Goal: Entertainment & Leisure: Browse casually

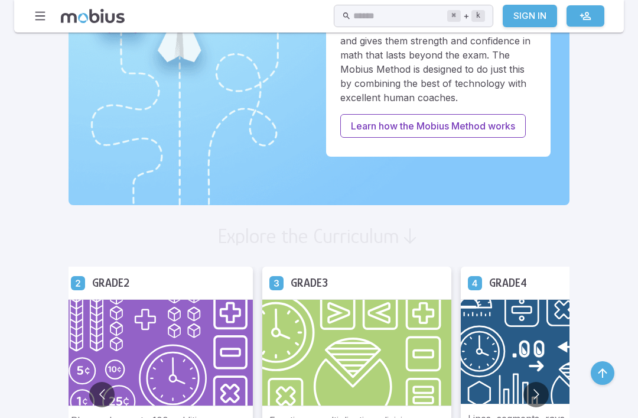
scroll to position [496, 0]
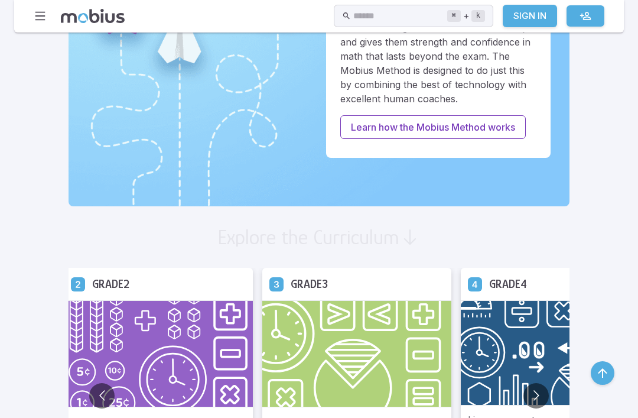
click at [136, 330] on img at bounding box center [158, 353] width 189 height 107
click at [119, 313] on img at bounding box center [158, 353] width 189 height 107
click at [64, 318] on img at bounding box center [158, 353] width 189 height 107
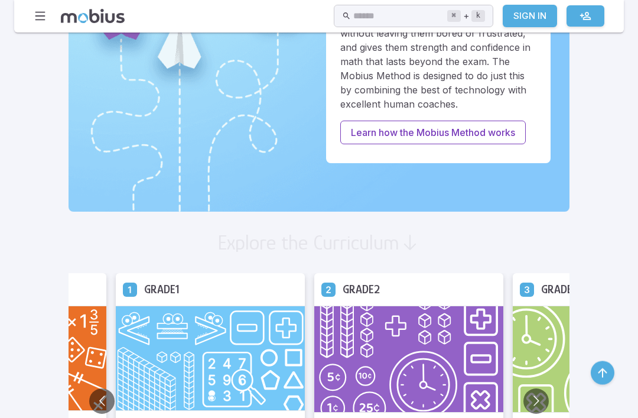
scroll to position [489, 0]
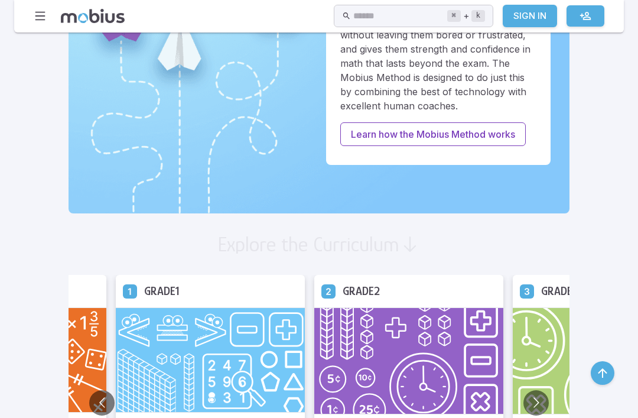
click at [398, 308] on img at bounding box center [408, 360] width 189 height 107
click at [349, 364] on img at bounding box center [408, 360] width 189 height 107
click at [348, 364] on img at bounding box center [408, 360] width 189 height 107
click at [360, 367] on img at bounding box center [408, 360] width 189 height 107
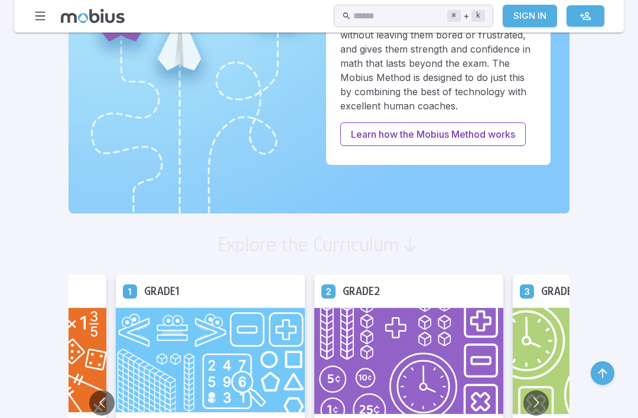
click at [353, 386] on img at bounding box center [408, 360] width 189 height 107
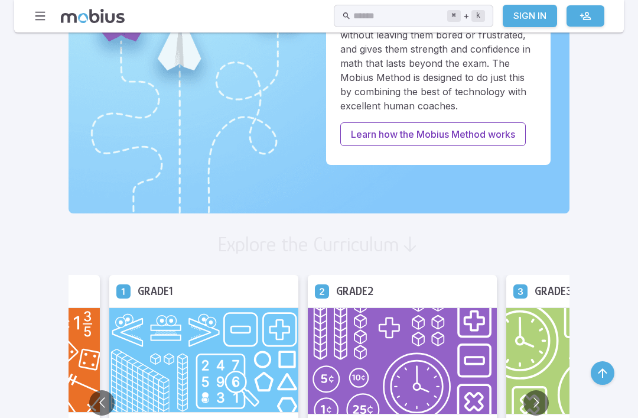
click at [388, 337] on img at bounding box center [402, 360] width 189 height 107
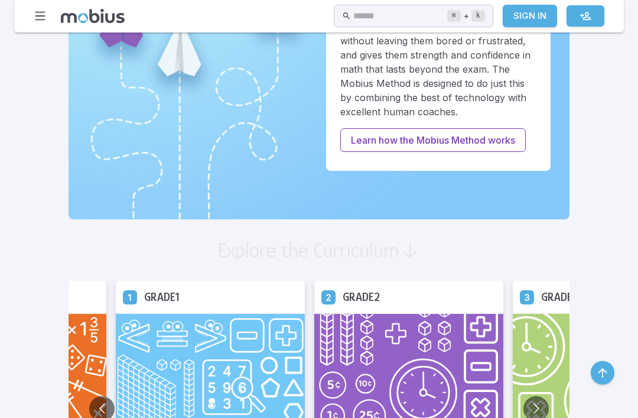
scroll to position [483, 0]
click at [324, 370] on img at bounding box center [408, 366] width 189 height 107
click at [354, 373] on img at bounding box center [408, 366] width 189 height 107
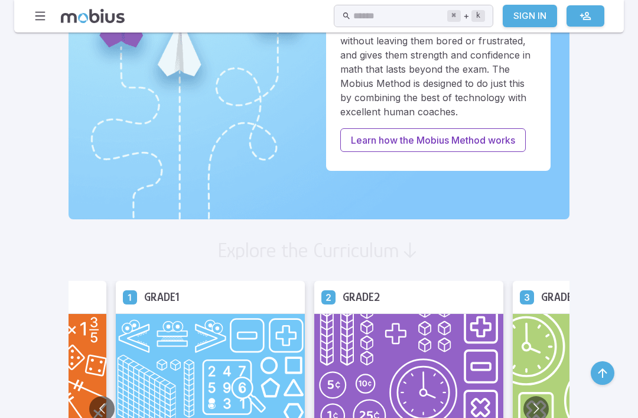
click at [326, 359] on img at bounding box center [408, 366] width 189 height 107
click at [314, 372] on img at bounding box center [408, 366] width 189 height 107
click at [326, 344] on img at bounding box center [408, 366] width 189 height 107
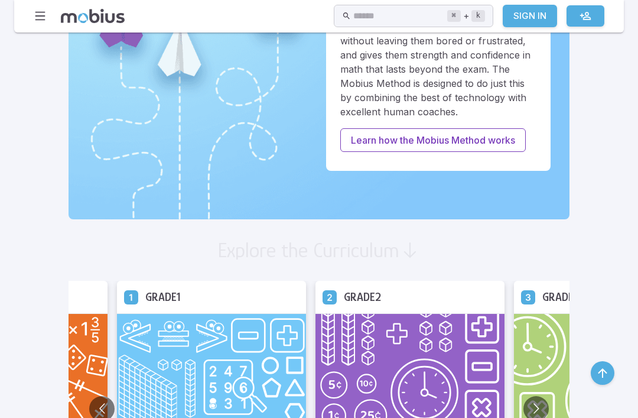
click at [323, 291] on icon at bounding box center [330, 297] width 14 height 14
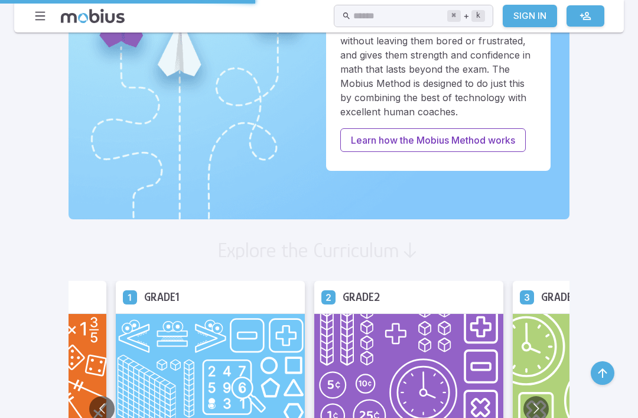
scroll to position [1026, 0]
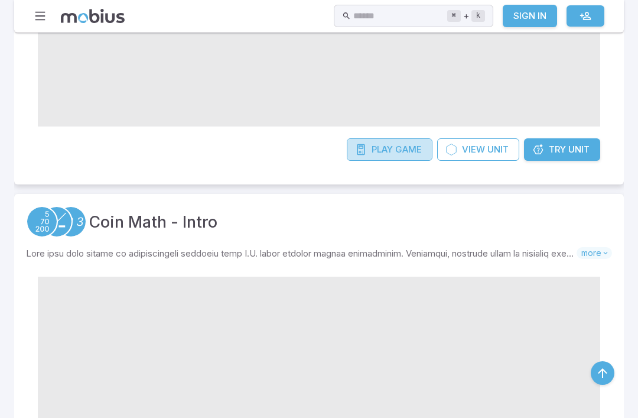
click at [410, 149] on span "Game" at bounding box center [408, 149] width 27 height 13
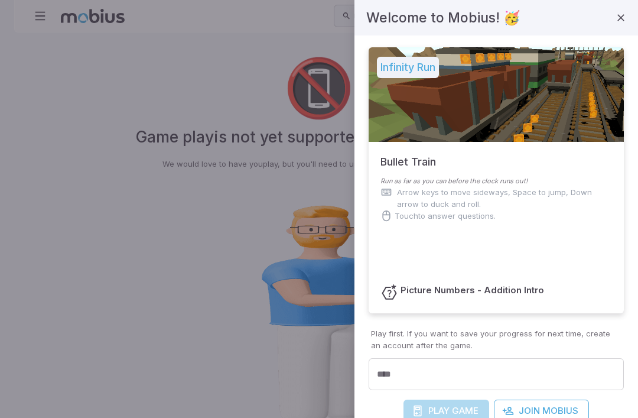
click at [97, 226] on div at bounding box center [319, 209] width 638 height 418
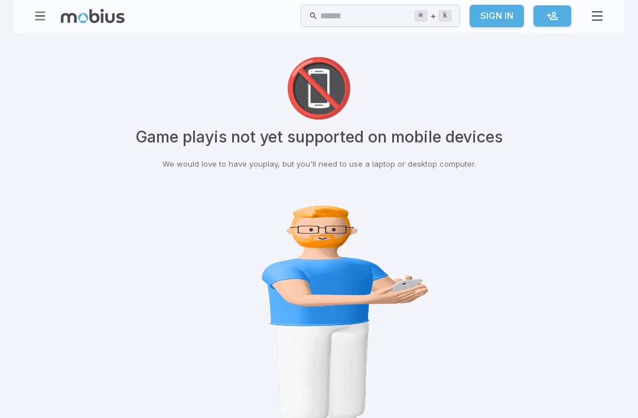
click at [489, 127] on h3 "Game play is not yet supported on mobile devices" at bounding box center [319, 137] width 367 height 24
